Goal: Task Accomplishment & Management: Complete application form

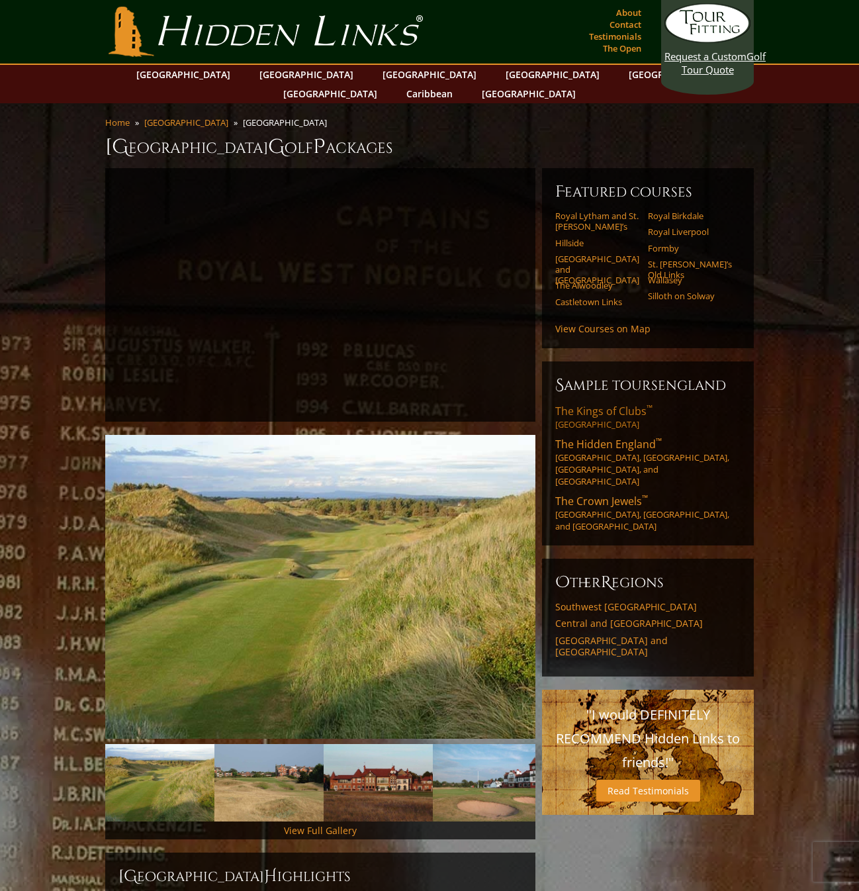
click at [586, 404] on span "The Kings of Clubs ™" at bounding box center [603, 411] width 97 height 15
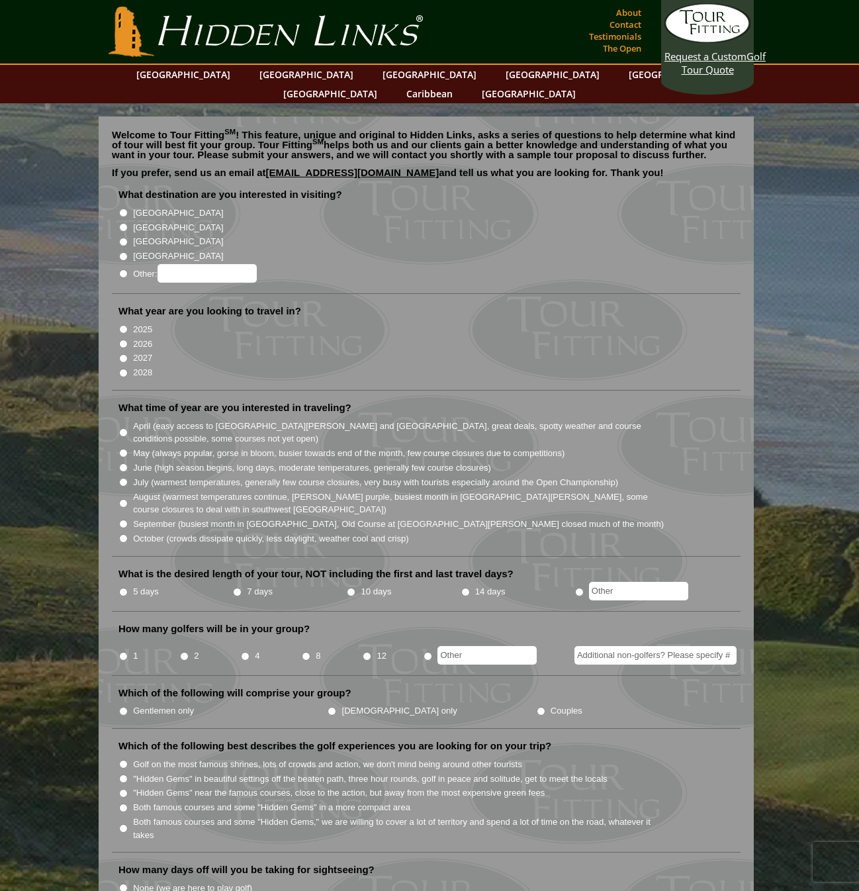
click at [122, 238] on input "[GEOGRAPHIC_DATA]" at bounding box center [123, 242] width 9 height 9
radio input "true"
click at [122, 340] on input "2026" at bounding box center [123, 344] width 9 height 9
radio input "true"
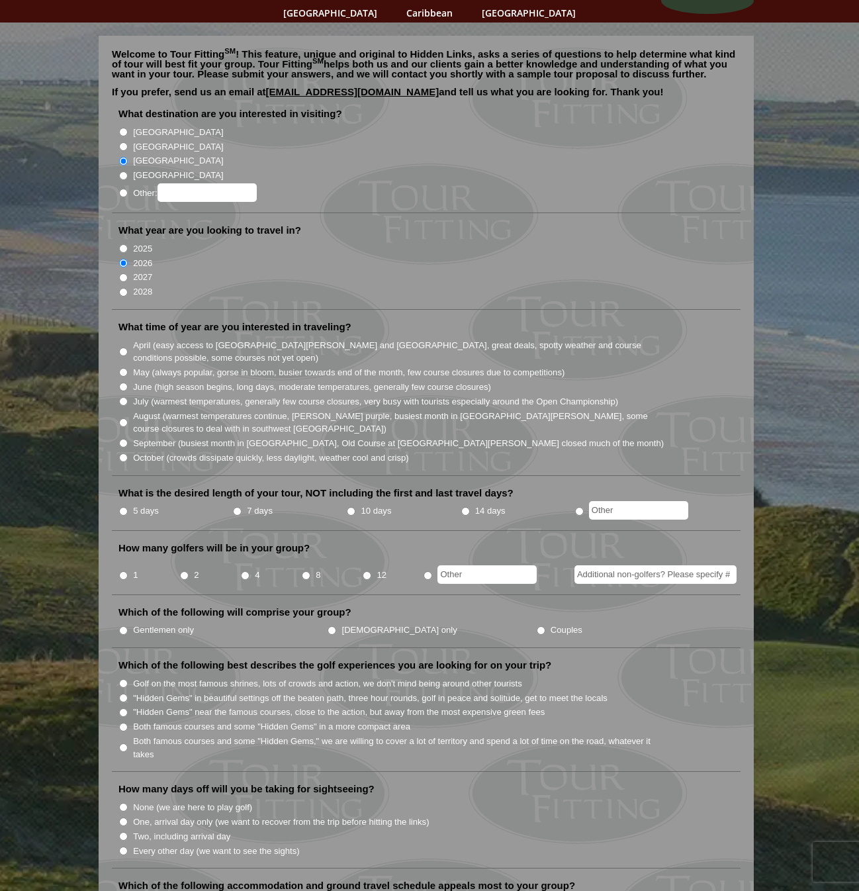
scroll to position [83, 0]
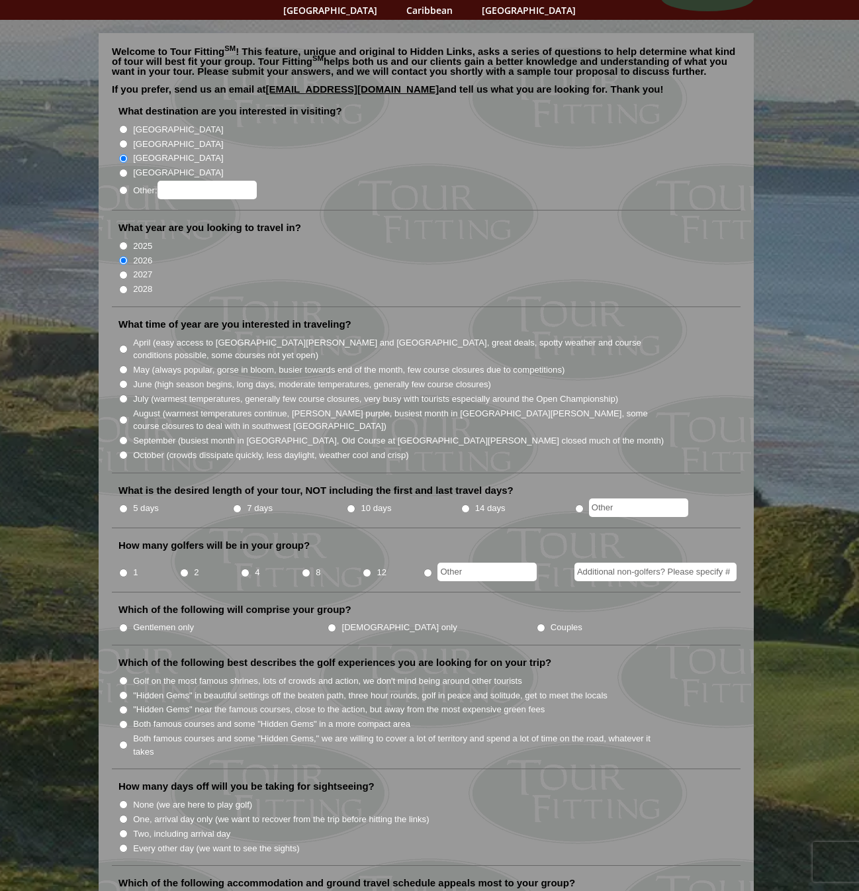
click at [123, 395] on input "July (warmest temperatures, generally few course closures, very busy with touri…" at bounding box center [123, 399] width 9 height 9
radio input "true"
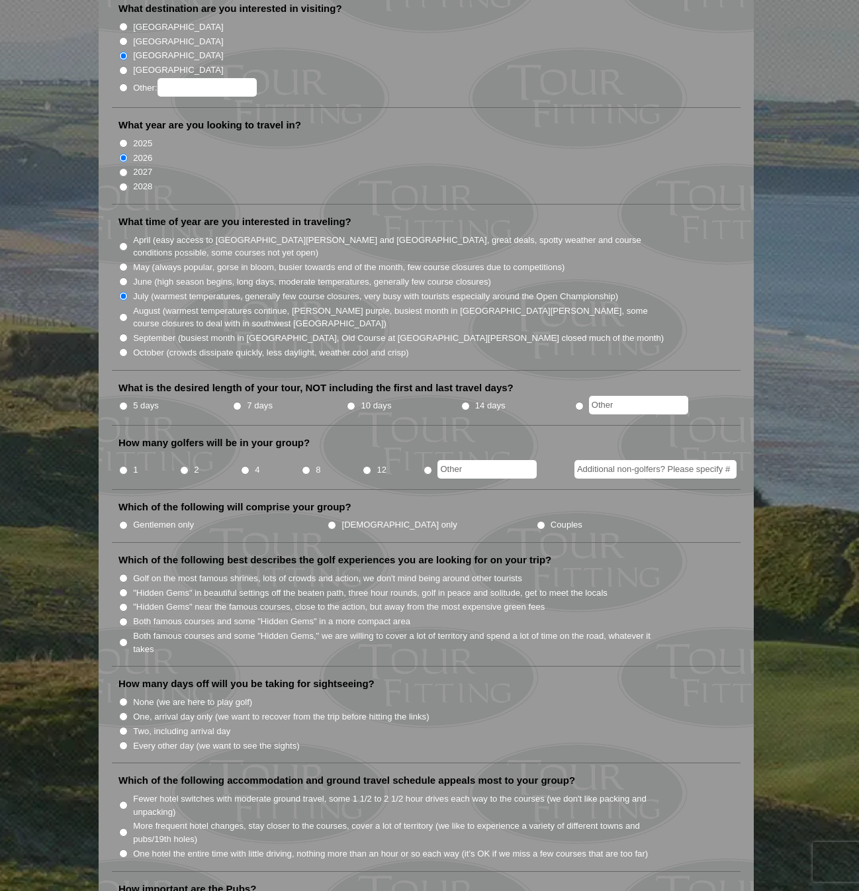
scroll to position [188, 0]
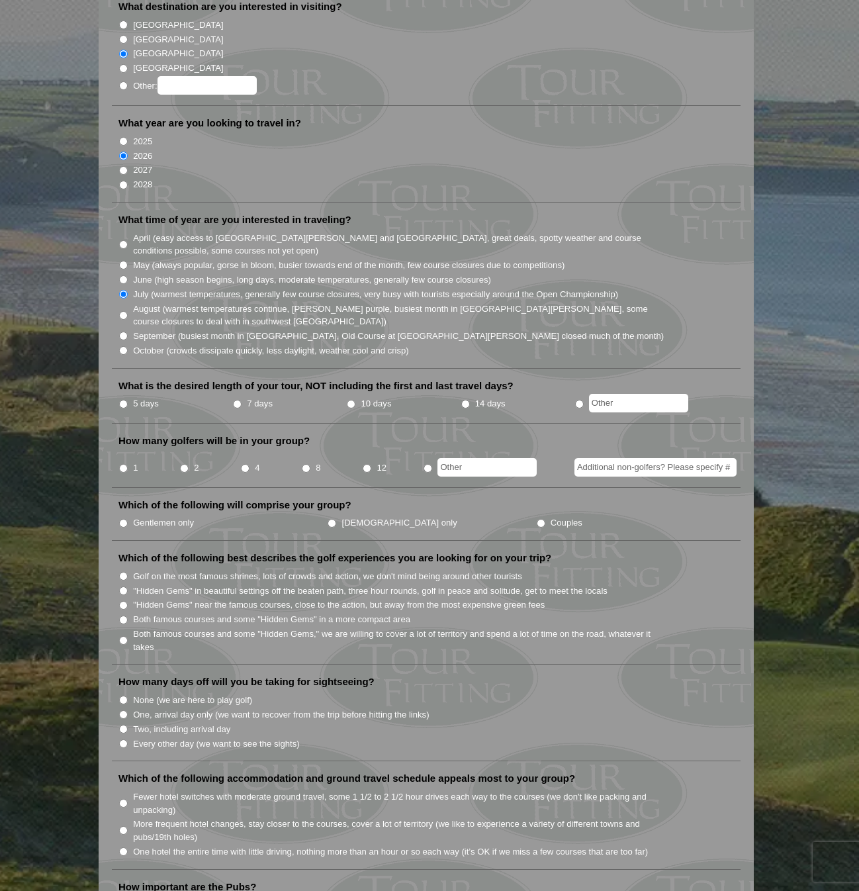
click at [235, 400] on input "7 days" at bounding box center [237, 404] width 9 height 9
radio input "true"
click at [244, 464] on input "4" at bounding box center [245, 468] width 9 height 9
radio input "true"
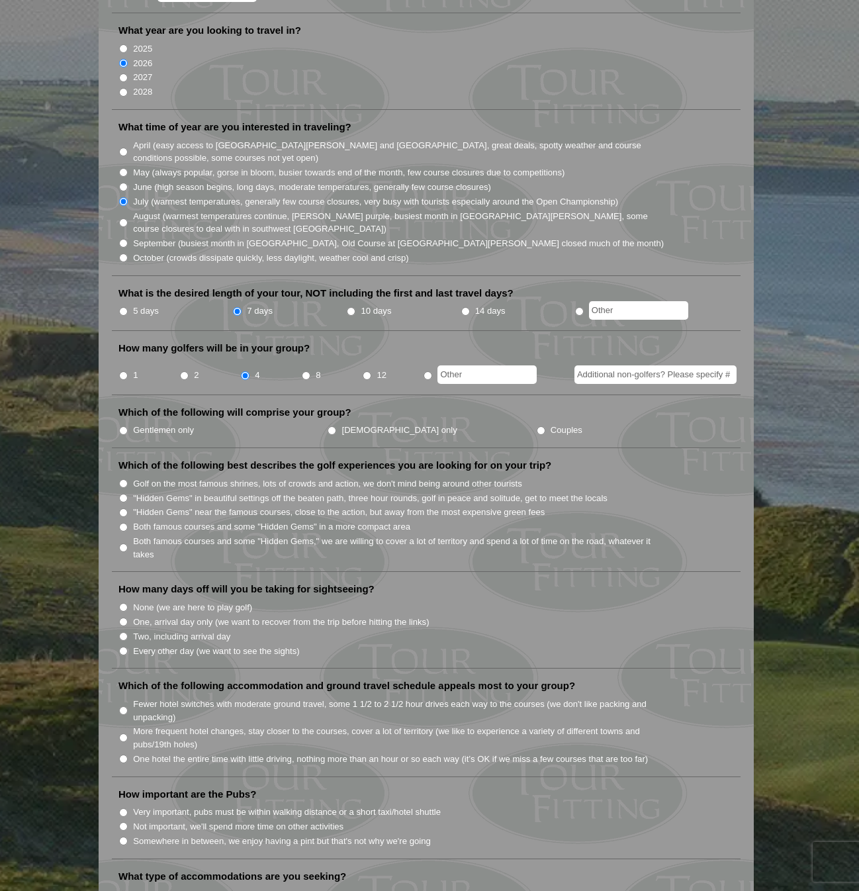
scroll to position [284, 0]
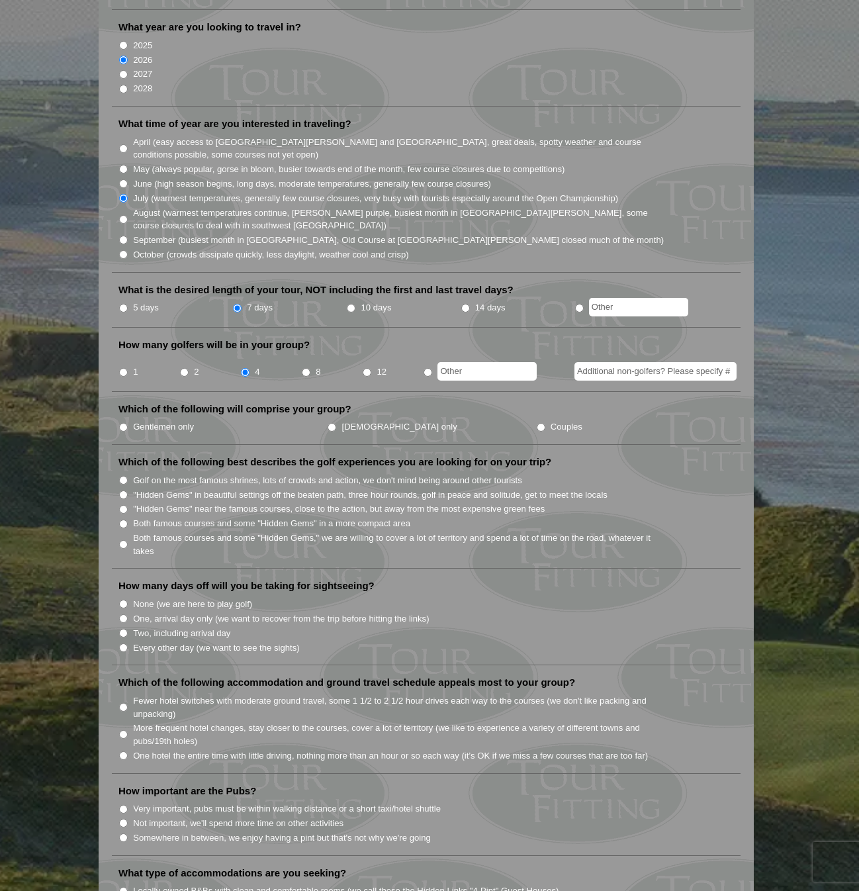
click at [537, 423] on input "Couples" at bounding box center [541, 427] width 9 height 9
radio input "true"
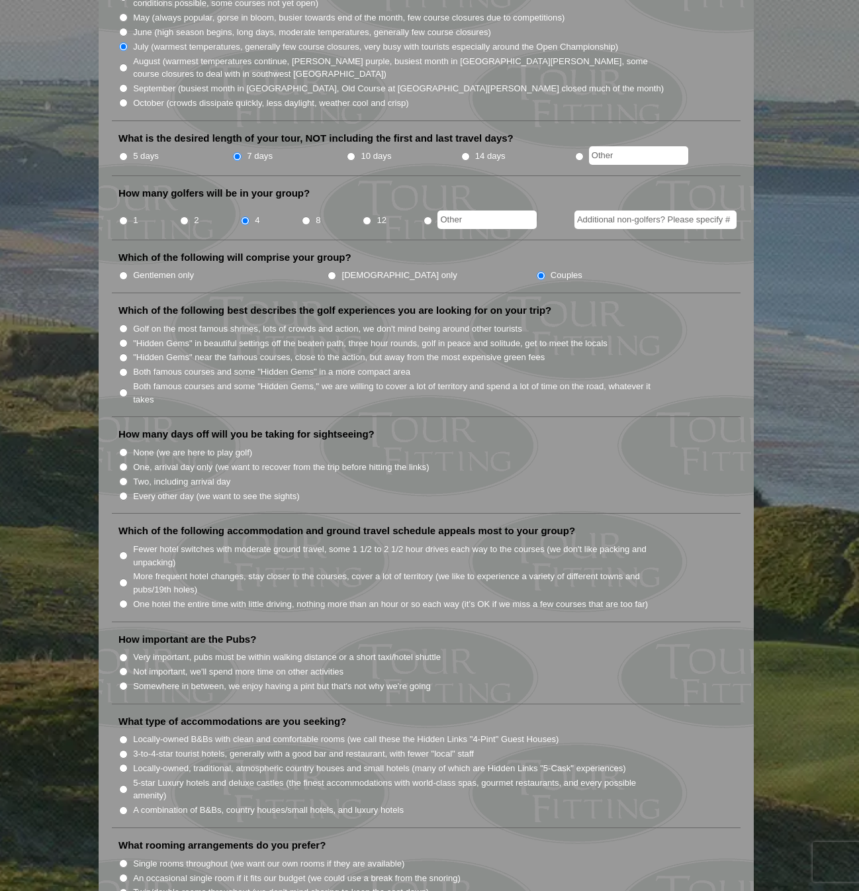
scroll to position [437, 0]
click at [124, 367] on input "Both famous courses and some "Hidden Gems" in a more compact area" at bounding box center [123, 371] width 9 height 9
radio input "true"
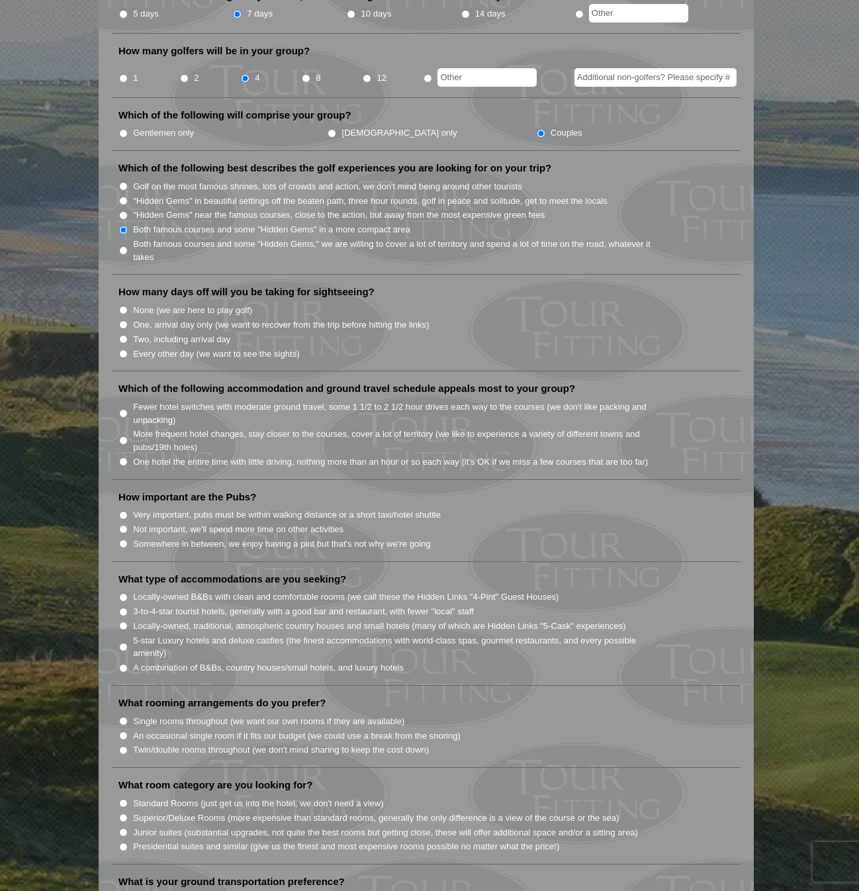
scroll to position [579, 0]
click at [124, 348] on input "Every other day (we want to see the sights)" at bounding box center [123, 352] width 9 height 9
radio input "true"
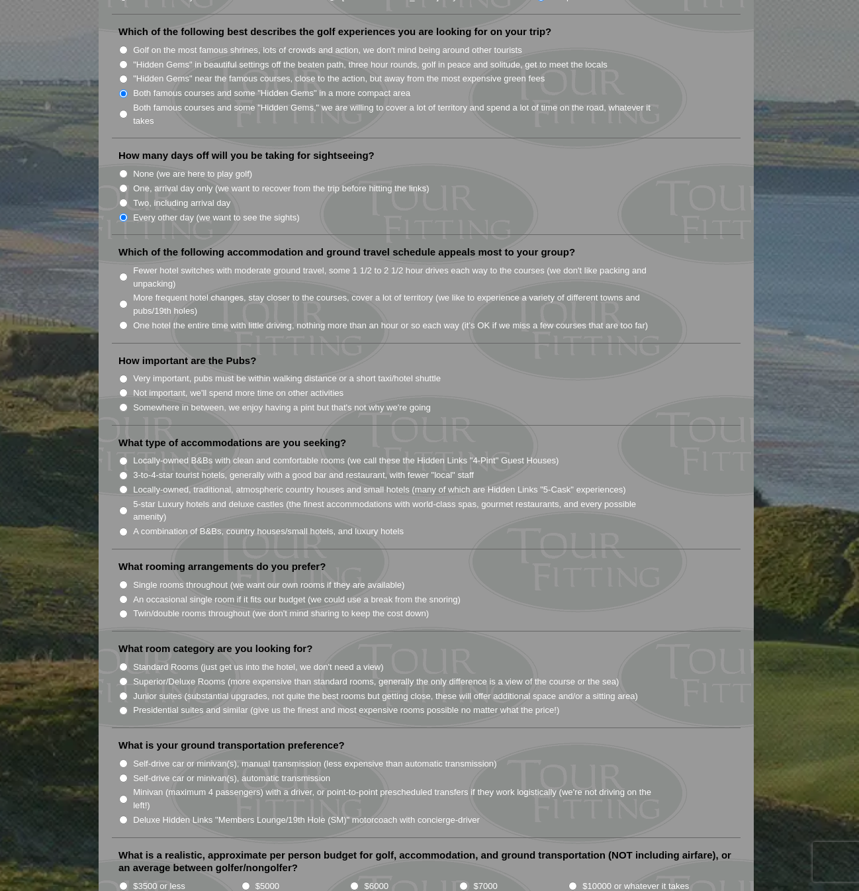
scroll to position [715, 0]
click at [123, 272] on input "Fewer hotel switches with moderate ground travel, some 1 1/2 to 2 1/2 hour driv…" at bounding box center [123, 276] width 9 height 9
radio input "true"
click at [123, 320] on input "One hotel the entire time with little driving, nothing more than an hour or so …" at bounding box center [123, 324] width 9 height 9
radio input "true"
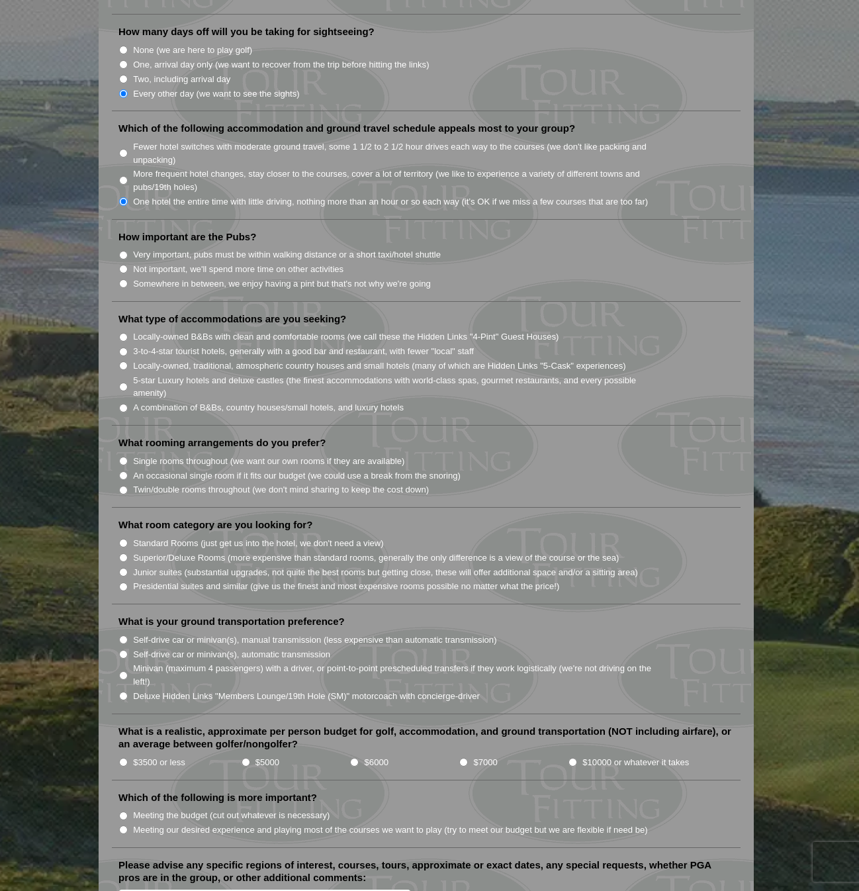
scroll to position [841, 0]
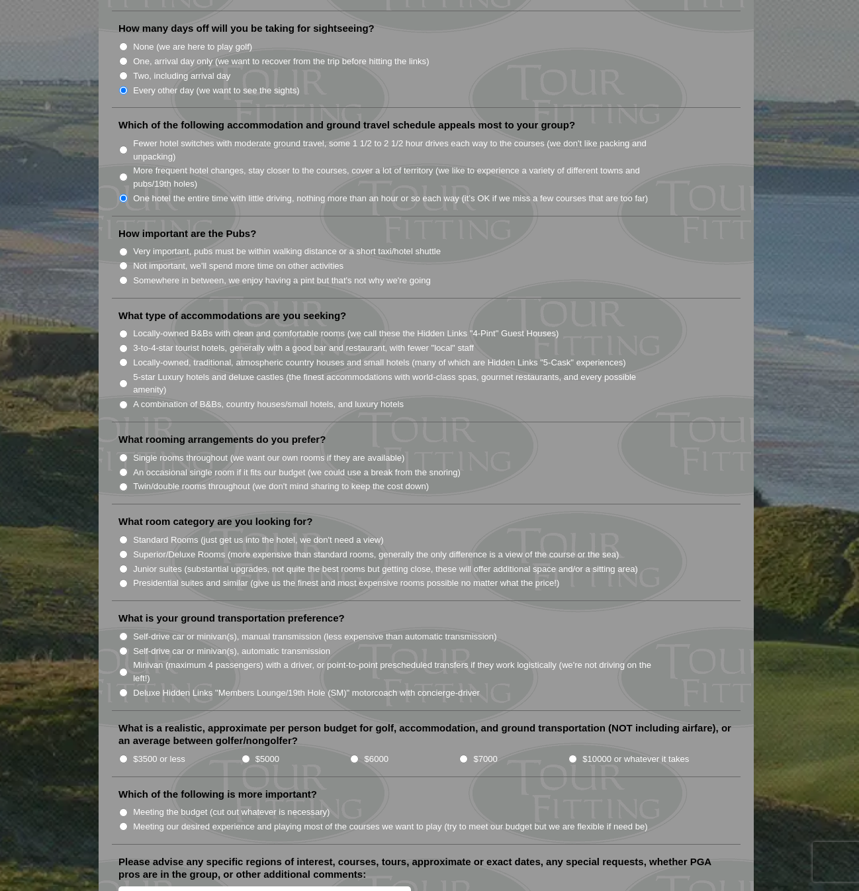
click at [122, 276] on input "Somewhere in between, we enjoy having a pint but that's not why we're going" at bounding box center [123, 280] width 9 height 9
radio input "true"
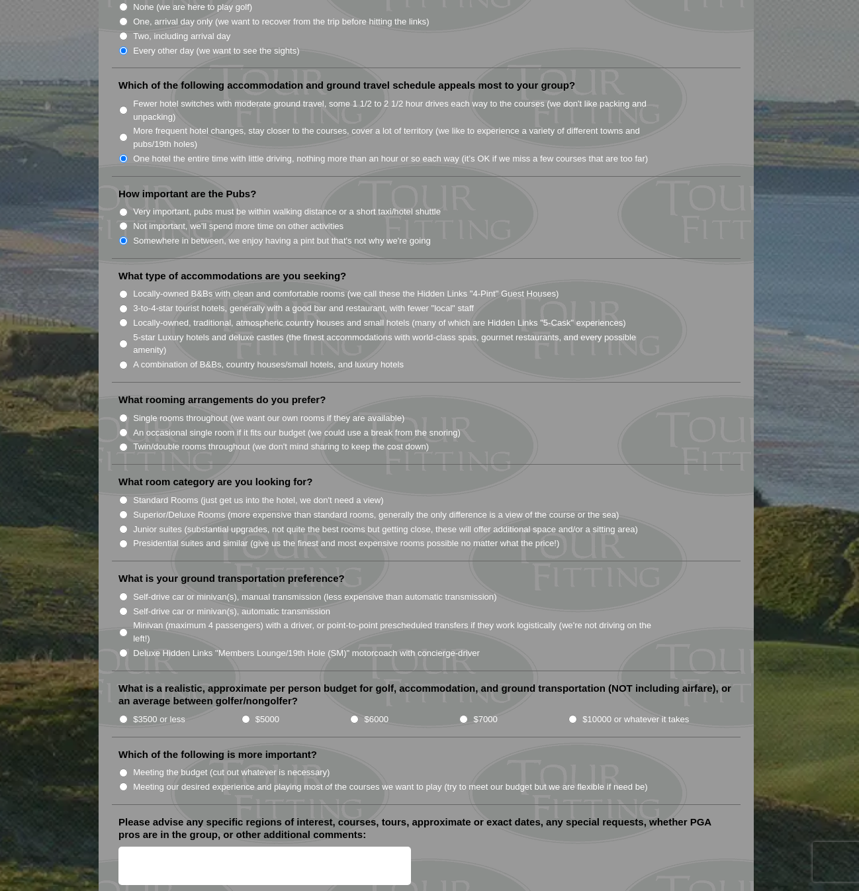
scroll to position [883, 0]
click at [126, 317] on input "Locally-owned, traditional, atmospheric country houses and small hotels (many o…" at bounding box center [123, 321] width 9 height 9
radio input "true"
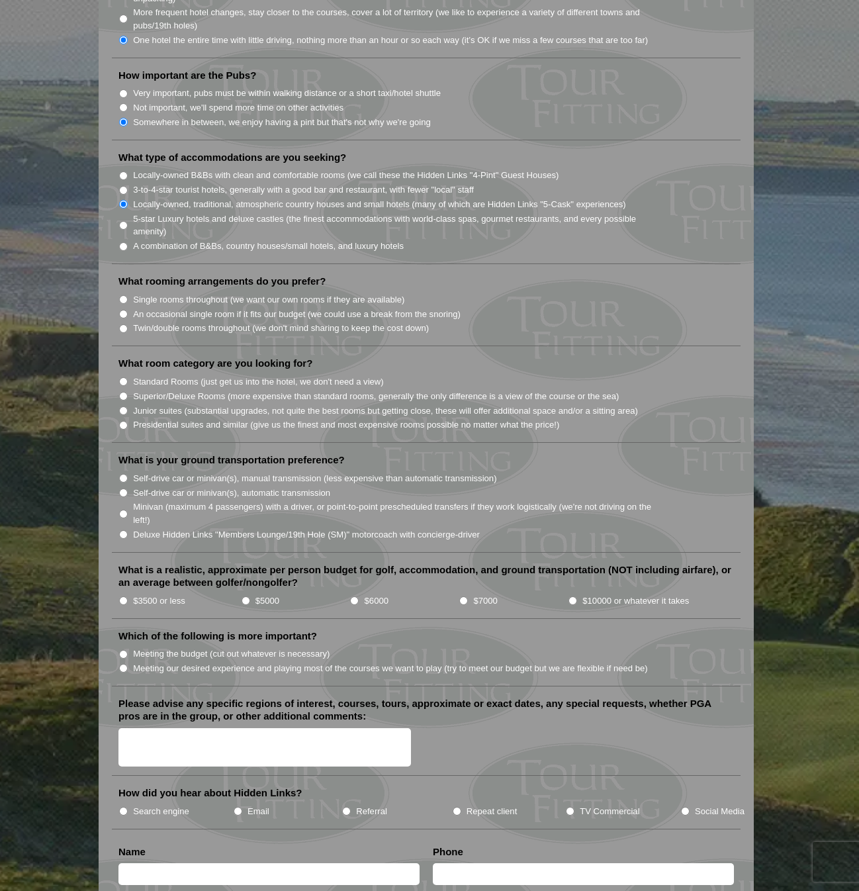
scroll to position [1000, 0]
click at [126, 324] on input "Twin/double rooms throughout (we don't mind sharing to keep the cost down)" at bounding box center [123, 328] width 9 height 9
radio input "true"
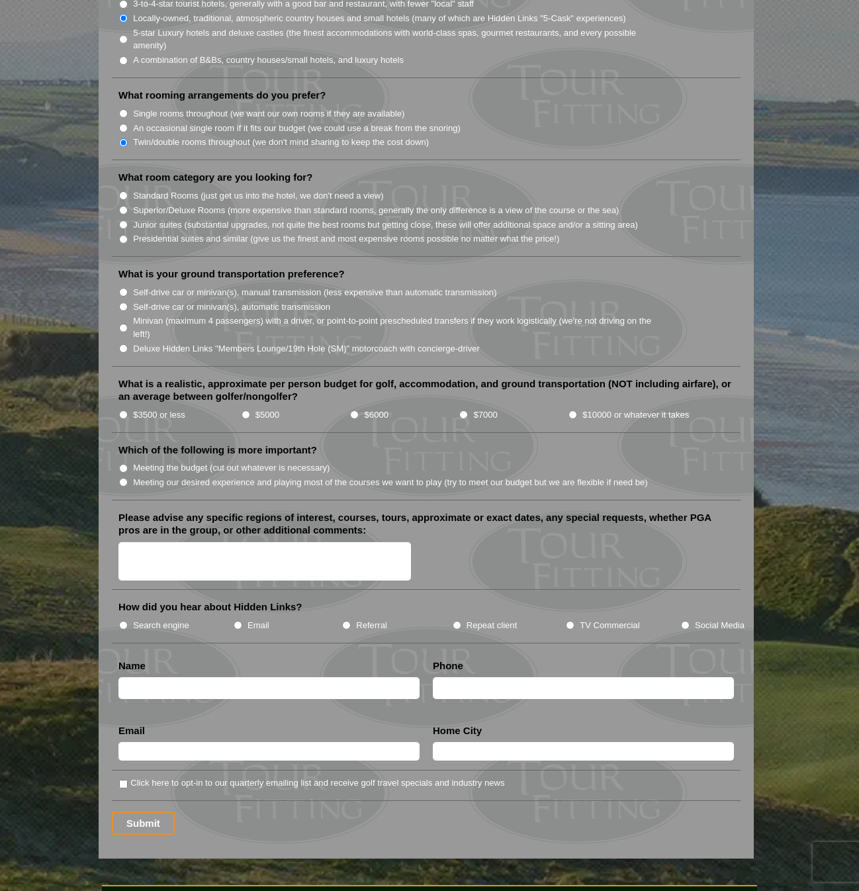
scroll to position [1186, 0]
click at [124, 205] on input "Superior/Deluxe Rooms (more expensive than standard rooms, generally the only d…" at bounding box center [123, 209] width 9 height 9
radio input "true"
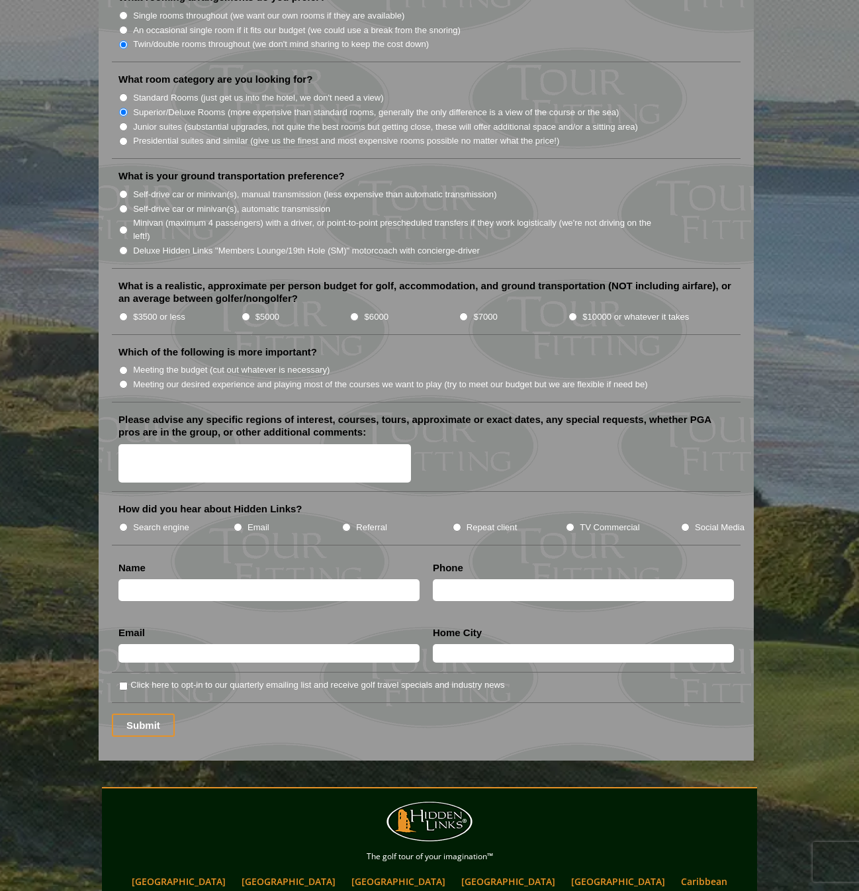
scroll to position [1289, 0]
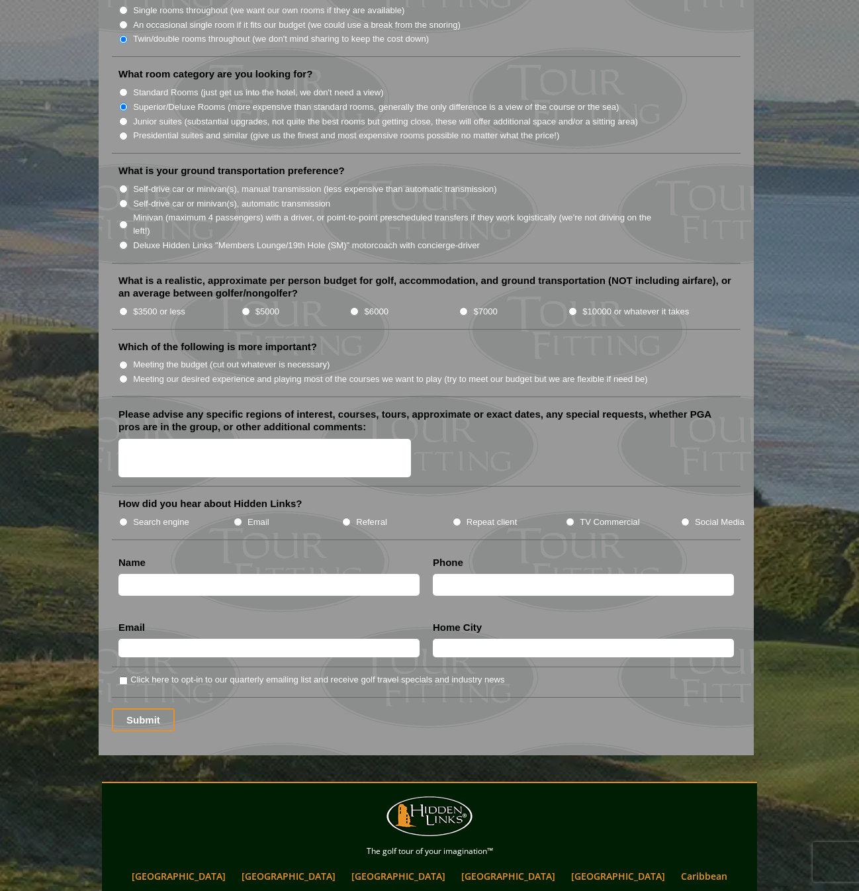
click at [125, 199] on input "Self-drive car or minivan(s), automatic transmission" at bounding box center [123, 203] width 9 height 9
radio input "true"
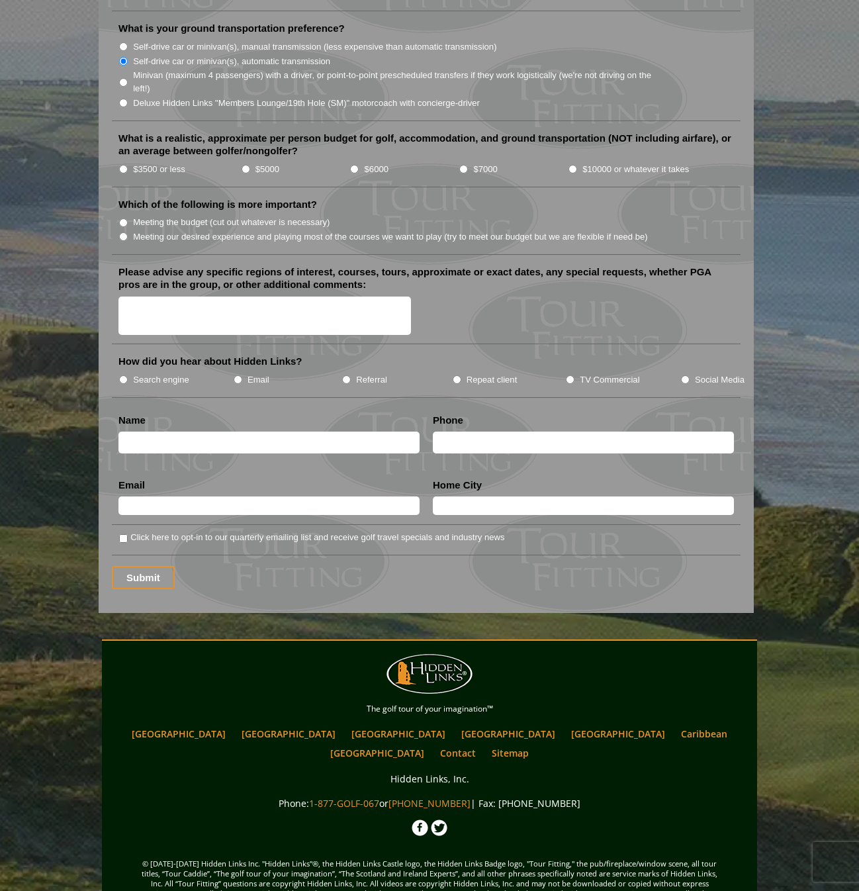
scroll to position [1433, 0]
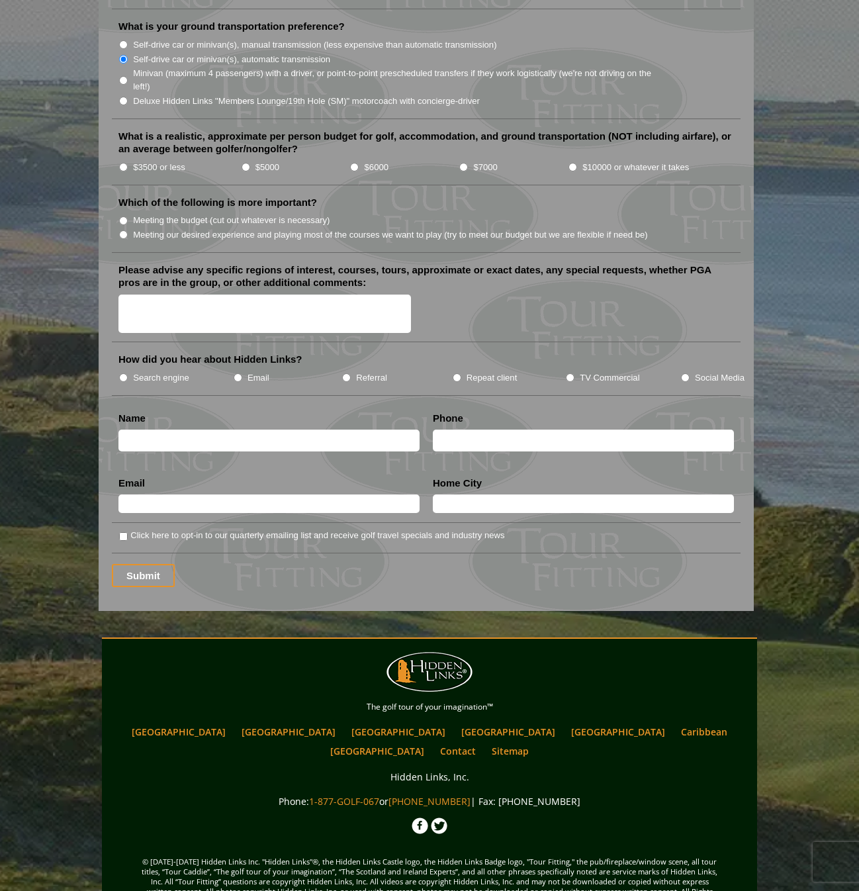
click at [121, 163] on input "$3500 or less" at bounding box center [123, 167] width 9 height 9
radio input "true"
click at [124, 230] on input "Meeting our desired experience and playing most of the courses we want to play …" at bounding box center [123, 234] width 9 height 9
radio input "true"
click at [140, 295] on textarea "Please advise any specific regions of interest, courses, tours, approximate or …" at bounding box center [265, 314] width 293 height 39
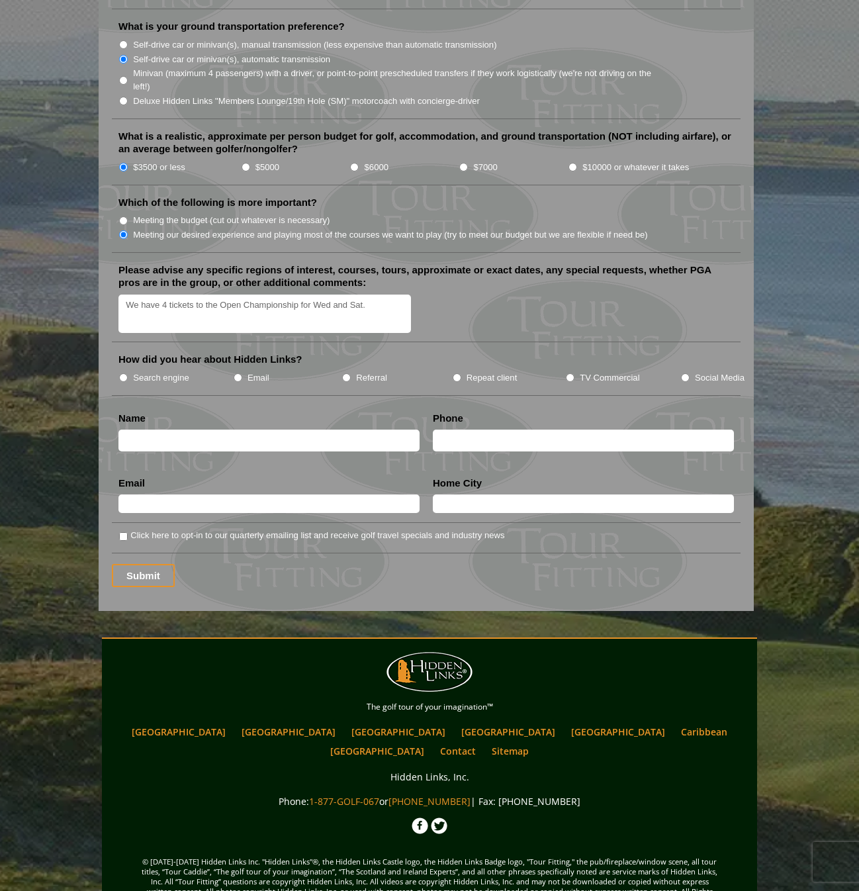
click at [334, 295] on textarea "We have 4 tickets to the Open Championship for Wed and Sat." at bounding box center [265, 314] width 293 height 39
click at [408, 295] on textarea "We have 4 tickets to the Open Championship for Wed (July 15th and Sat." at bounding box center [265, 314] width 293 height 39
type textarea "We have 4 tickets to the Open Championship for Wed (July 15th and Sat. July 18t…"
click at [687, 373] on input "Social Media" at bounding box center [685, 377] width 9 height 9
radio input "true"
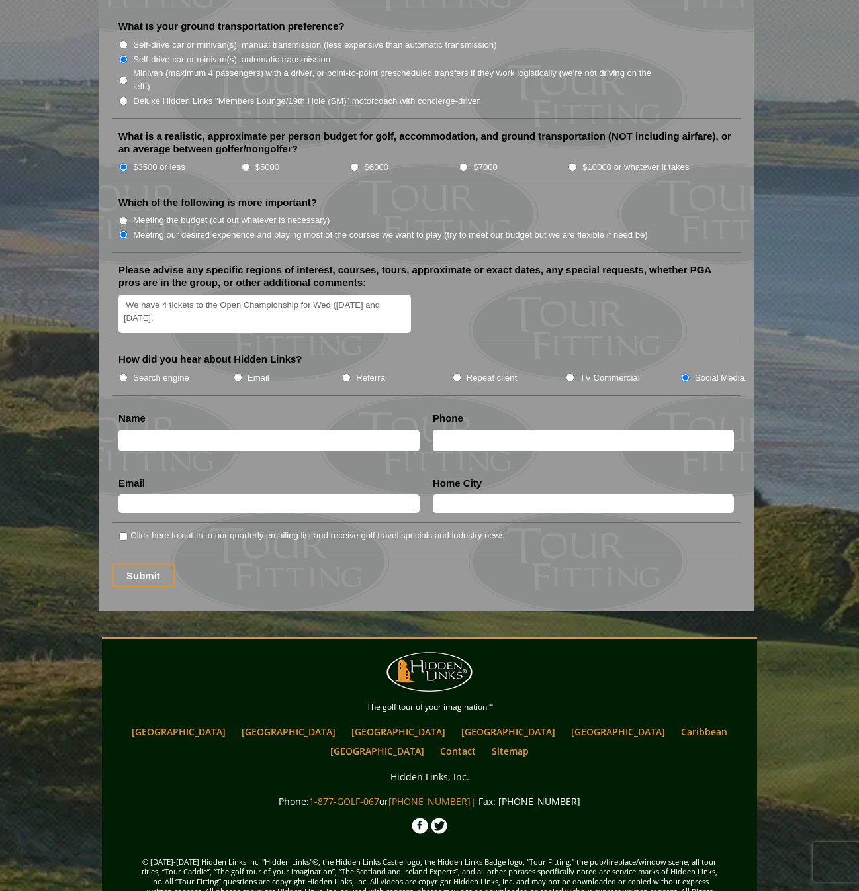
click at [185, 430] on input "text" at bounding box center [269, 441] width 301 height 22
type input "Dwight Potts"
type input "8165502600"
type input "dwightpotts2@gmail.com"
type input "TONGANOXIE"
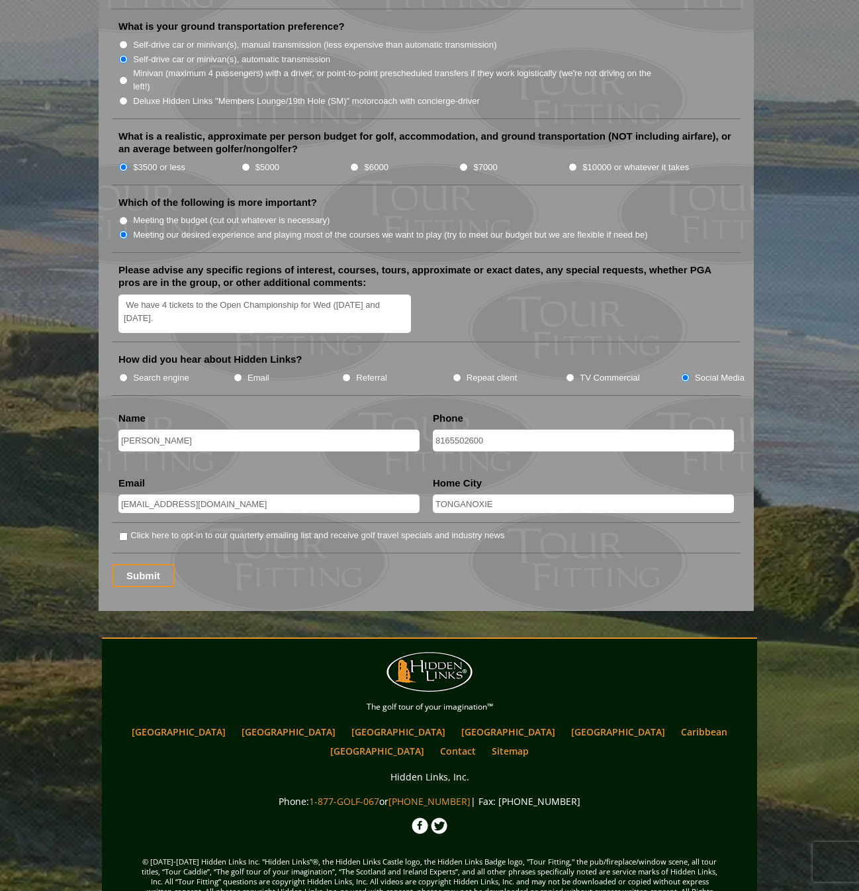
click at [162, 295] on textarea "We have 4 tickets to the Open Championship for Wed (July 15th and Sat. July 18t…" at bounding box center [265, 314] width 293 height 39
click at [220, 308] on textarea "We have (4) tickets to the Open Championship for Wed (July 15th and Sat. July 1…" at bounding box center [265, 314] width 293 height 39
click at [342, 295] on textarea "We have (4) tickets to the Open Championship for Wed (July 15th and Sat. July 1…" at bounding box center [265, 314] width 293 height 39
click at [206, 303] on textarea "We have (4) tickets to the Open Championship for Wed July 15th and Sat. July 18…" at bounding box center [265, 314] width 293 height 39
type textarea "We have (4) tickets to the Open Championship for Wed July 15th and Sat. July 18…"
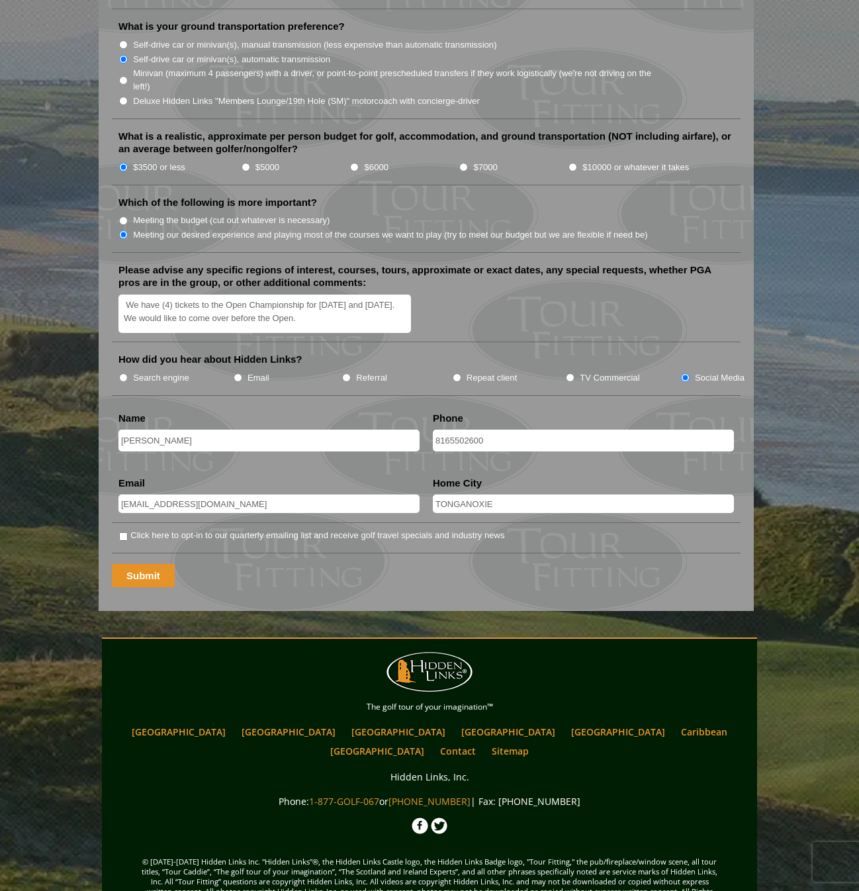
click at [139, 564] on input "Submit" at bounding box center [143, 575] width 63 height 23
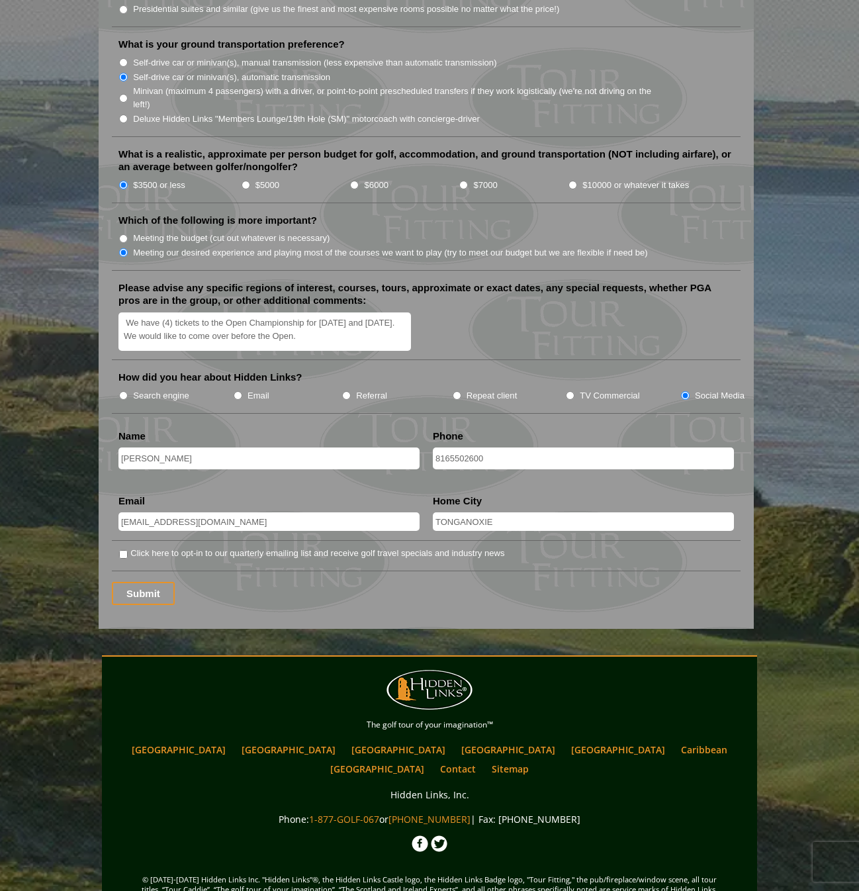
scroll to position [1440, 0]
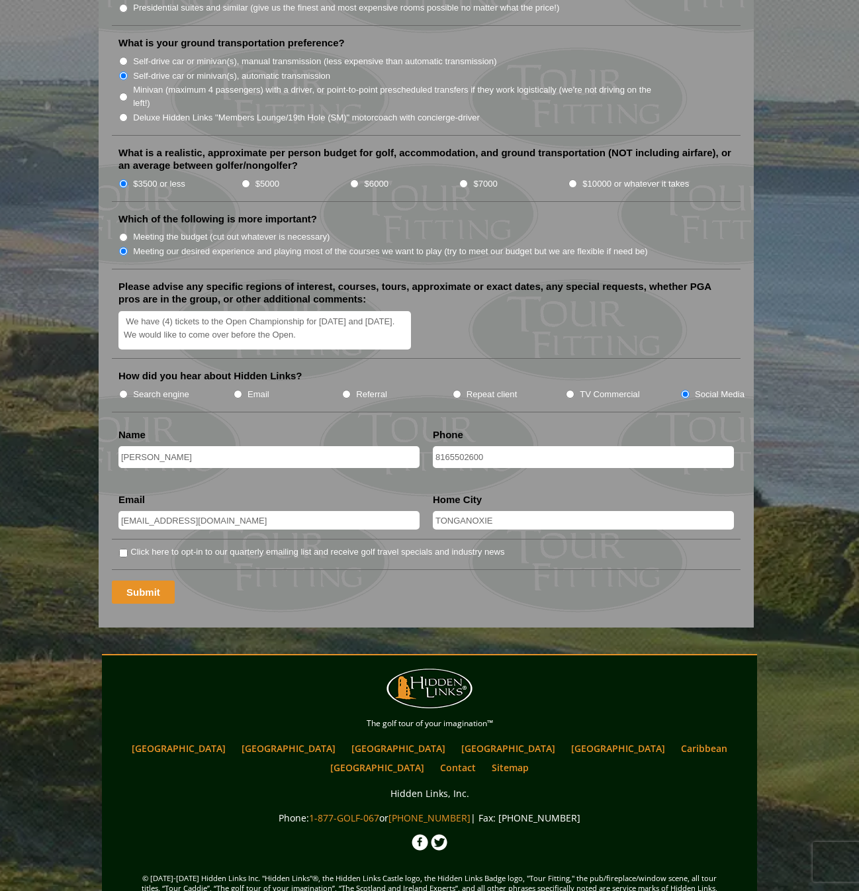
click at [145, 581] on input "Submit" at bounding box center [143, 592] width 63 height 23
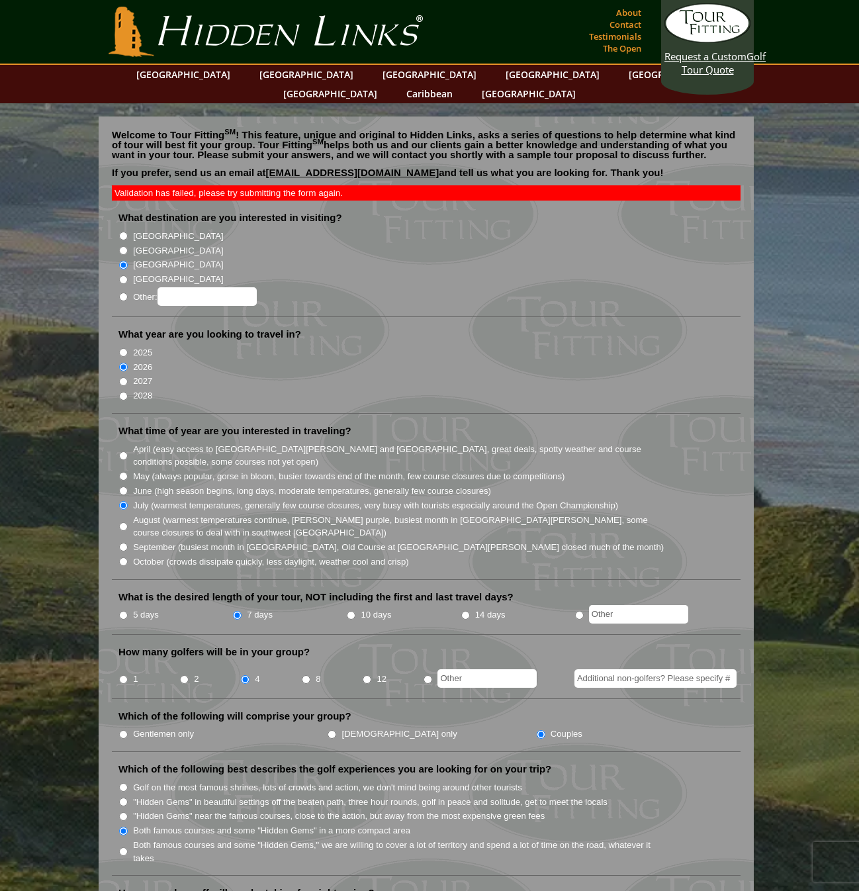
scroll to position [1440, 0]
